Goal: Transaction & Acquisition: Download file/media

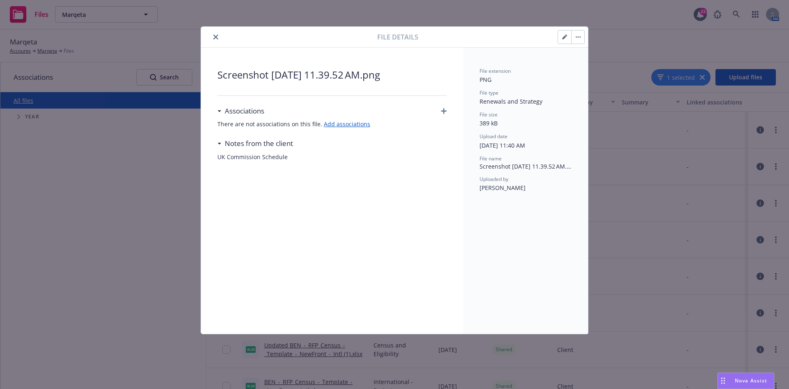
click at [579, 38] on button "button" at bounding box center [577, 36] width 13 height 13
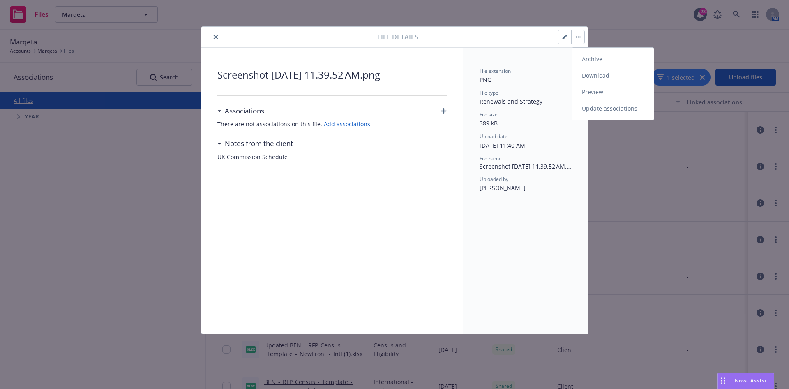
click at [595, 75] on link "Download" at bounding box center [613, 75] width 82 height 16
